Goal: Task Accomplishment & Management: Use online tool/utility

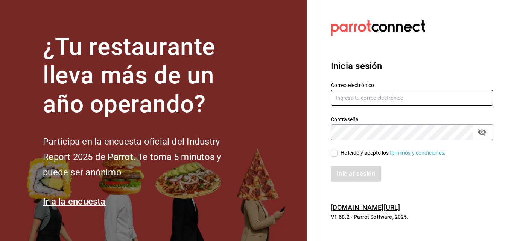
type input "[EMAIL_ADDRESS][PERSON_NAME][DOMAIN_NAME]"
click at [336, 153] on input "He leído y acepto los Términos y condiciones." at bounding box center [334, 153] width 7 height 7
checkbox input "true"
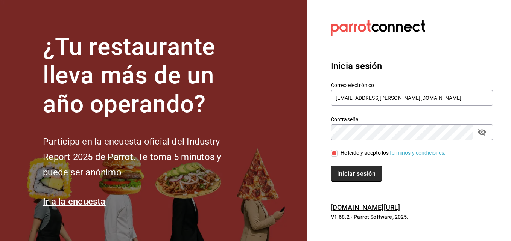
click at [343, 171] on button "Iniciar sesión" at bounding box center [356, 174] width 51 height 16
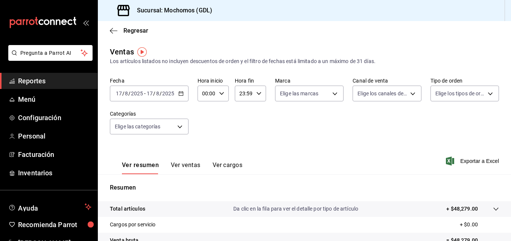
click at [184, 98] on div "[DATE] [DATE] - [DATE] [DATE]" at bounding box center [149, 94] width 79 height 16
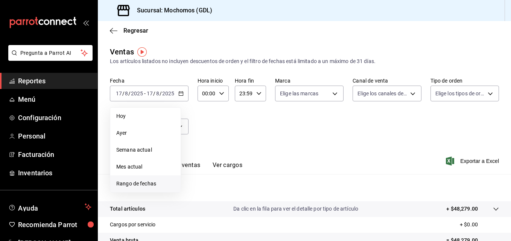
click at [146, 179] on li "Rango de fechas" at bounding box center [145, 184] width 70 height 17
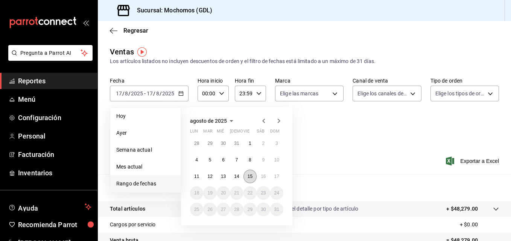
click at [256, 177] on button "15" at bounding box center [249, 177] width 13 height 14
click at [252, 177] on abbr "15" at bounding box center [249, 176] width 5 height 5
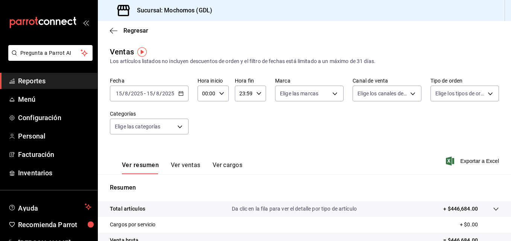
click at [180, 96] on div "2025-08-15 15 / 8 / 2025 - 2025-08-15 15 / 8 / 2025" at bounding box center [149, 94] width 79 height 16
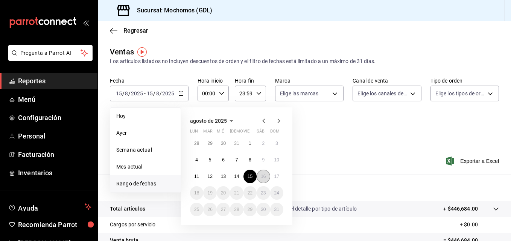
click at [262, 179] on button "16" at bounding box center [262, 177] width 13 height 14
click at [275, 177] on abbr "17" at bounding box center [276, 176] width 5 height 5
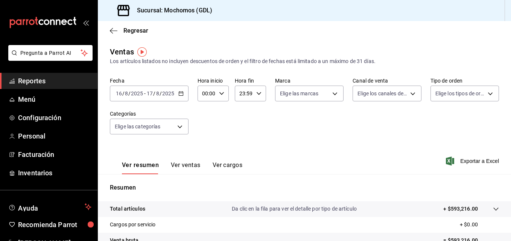
click at [226, 97] on div "00:00 Hora inicio" at bounding box center [212, 94] width 31 height 16
click at [205, 131] on span "01" at bounding box center [204, 131] width 3 height 6
type input "01:00"
click at [205, 139] on button "05" at bounding box center [205, 142] width 12 height 15
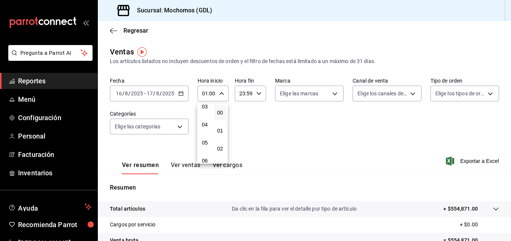
type input "05:00"
click at [301, 90] on div at bounding box center [255, 120] width 511 height 241
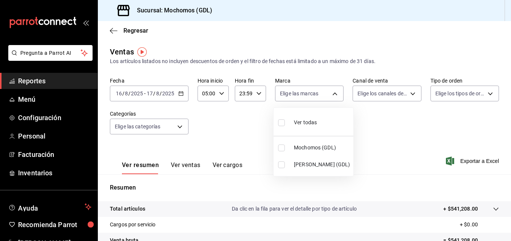
click at [301, 90] on body "Pregunta a Parrot AI Reportes Menú Configuración Personal Facturación Inventari…" at bounding box center [255, 120] width 511 height 241
click at [280, 161] on li "Mika (GDL)" at bounding box center [313, 164] width 80 height 17
type input "9cac9703-0c5a-4d8b-addd-5b6b571d65b9"
checkbox input "true"
click at [424, 135] on div at bounding box center [255, 120] width 511 height 241
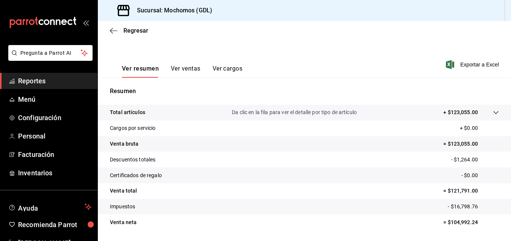
scroll to position [103, 0]
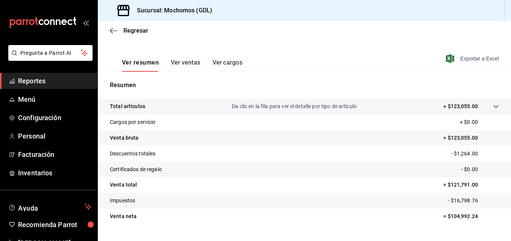
click at [463, 57] on span "Exportar a Excel" at bounding box center [473, 58] width 52 height 9
click at [112, 30] on icon "button" at bounding box center [114, 30] width 8 height 7
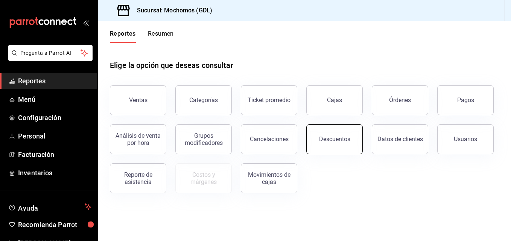
click at [353, 142] on button "Descuentos" at bounding box center [334, 139] width 56 height 30
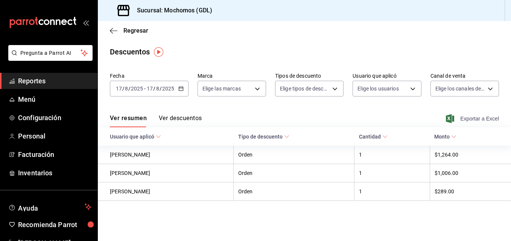
click at [460, 122] on span "Exportar a Excel" at bounding box center [473, 118] width 52 height 9
